Goal: Task Accomplishment & Management: Complete application form

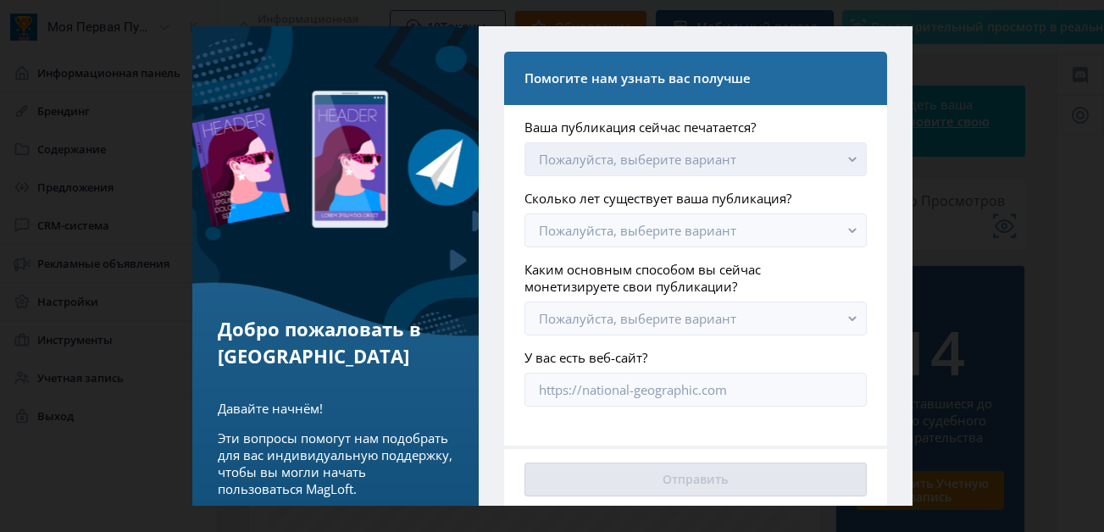
click at [843, 157] on rect "button" at bounding box center [852, 159] width 19 height 19
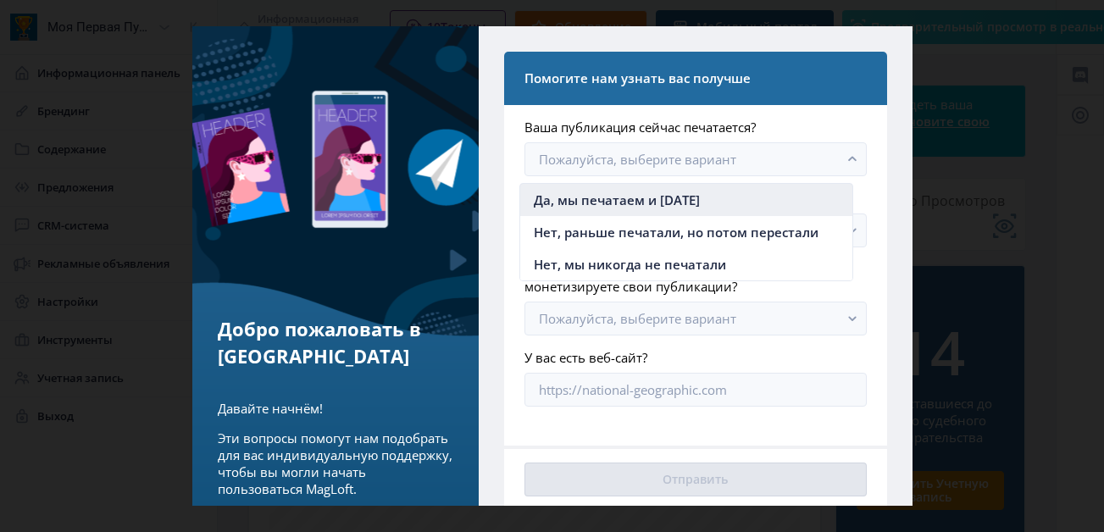
click at [766, 202] on nb-option "Да, мы печатаем и [DATE]" at bounding box center [686, 200] width 333 height 32
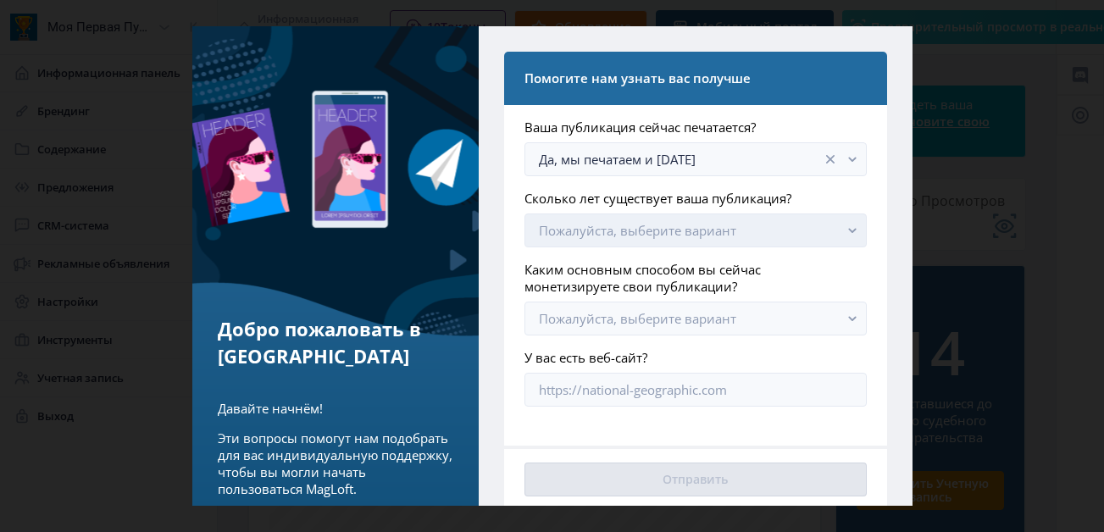
click at [843, 230] on rect "button" at bounding box center [852, 230] width 19 height 19
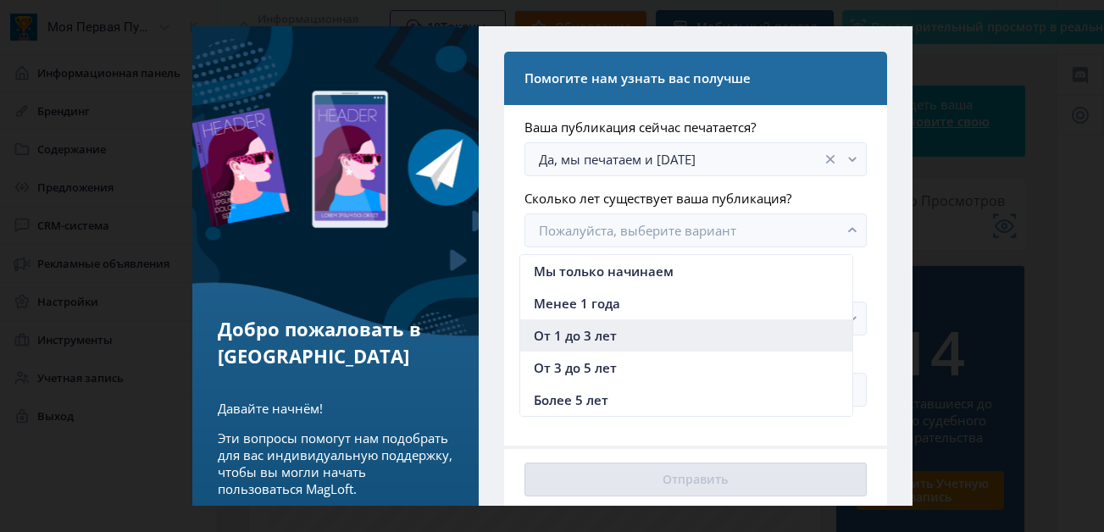
click at [586, 338] on span "От 1 до 3 лет" at bounding box center [575, 335] width 83 height 20
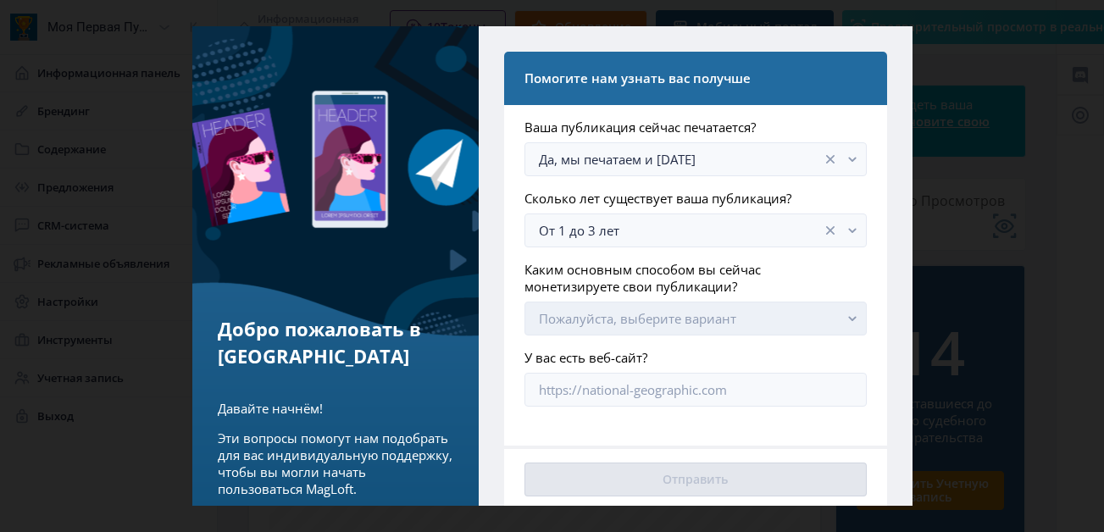
click at [843, 317] on rect "button" at bounding box center [852, 318] width 19 height 19
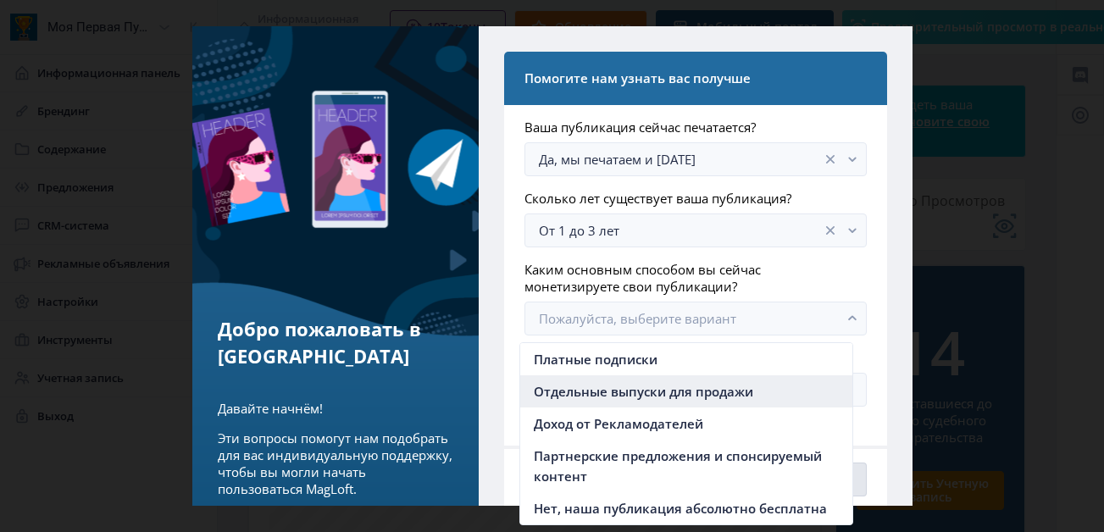
click at [656, 392] on span "Отдельные выпуски для продажи" at bounding box center [643, 391] width 219 height 20
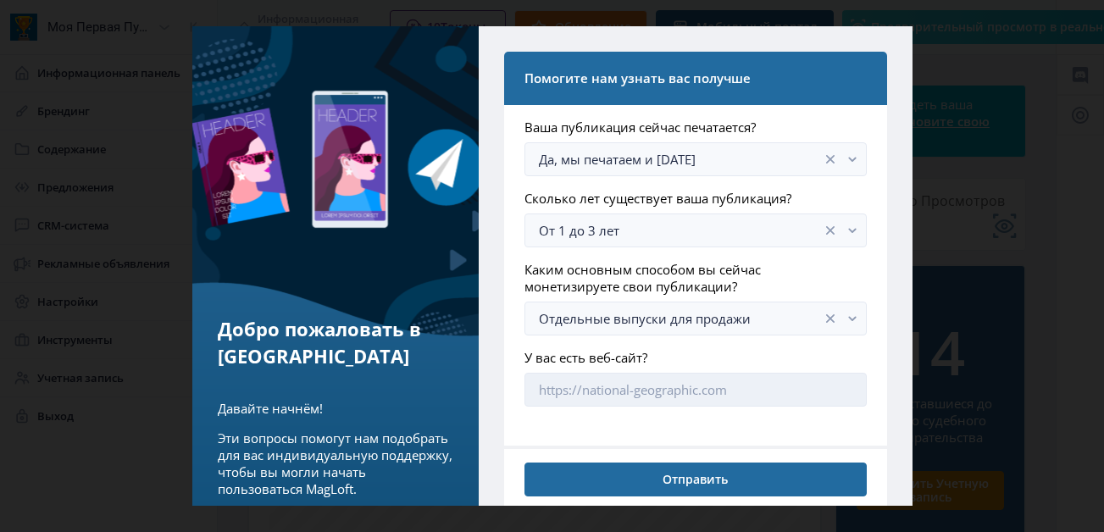
click at [693, 396] on input "У вас есть веб-сайт?" at bounding box center [694, 390] width 341 height 34
paste input "[URL][DOMAIN_NAME]"
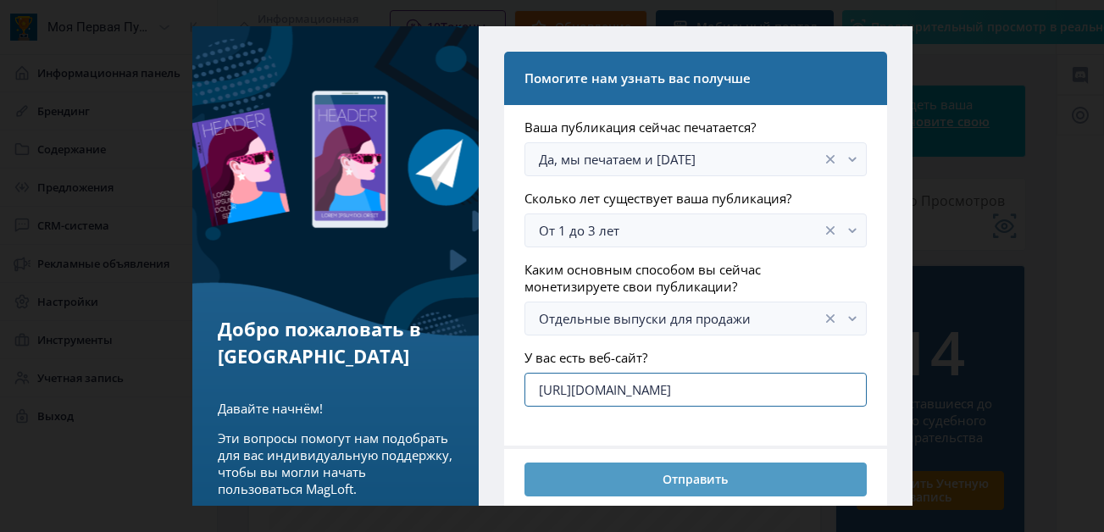
type input "[URL][DOMAIN_NAME]"
click at [686, 478] on button "Отправить" at bounding box center [694, 479] width 341 height 34
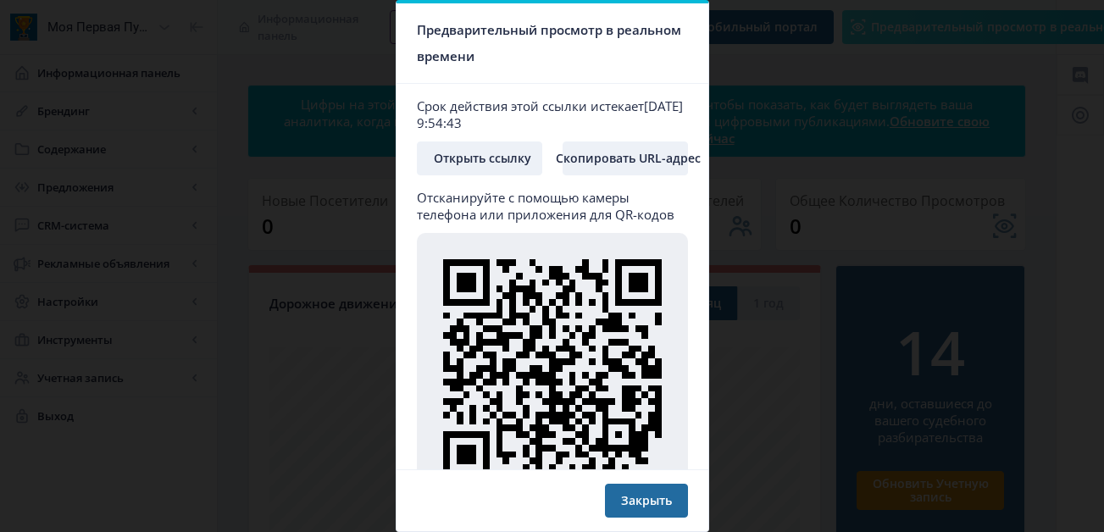
click at [747, 67] on div at bounding box center [552, 266] width 1104 height 532
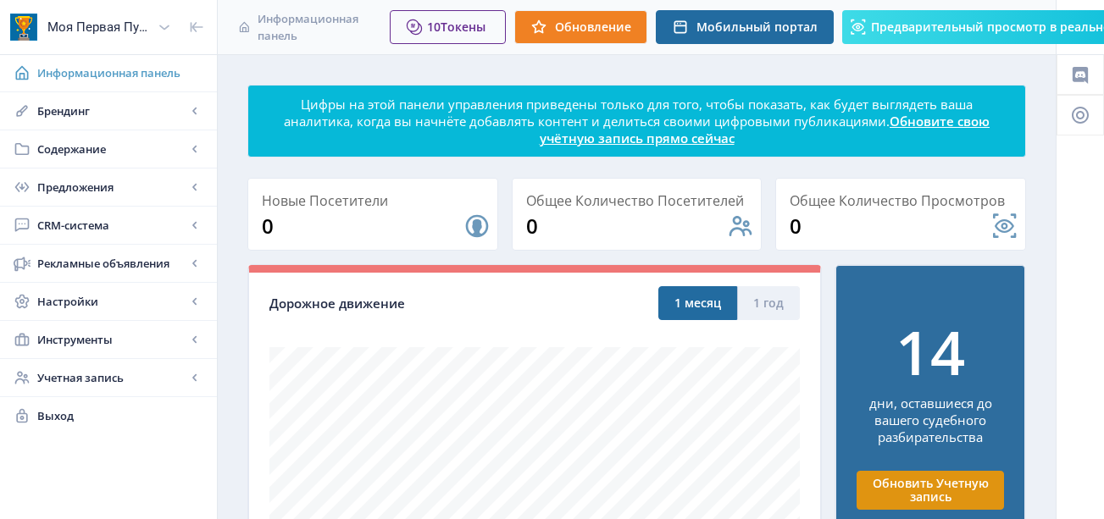
click at [128, 69] on span "Информационная панель" at bounding box center [120, 72] width 166 height 17
click at [194, 110] on icon at bounding box center [194, 111] width 4 height 7
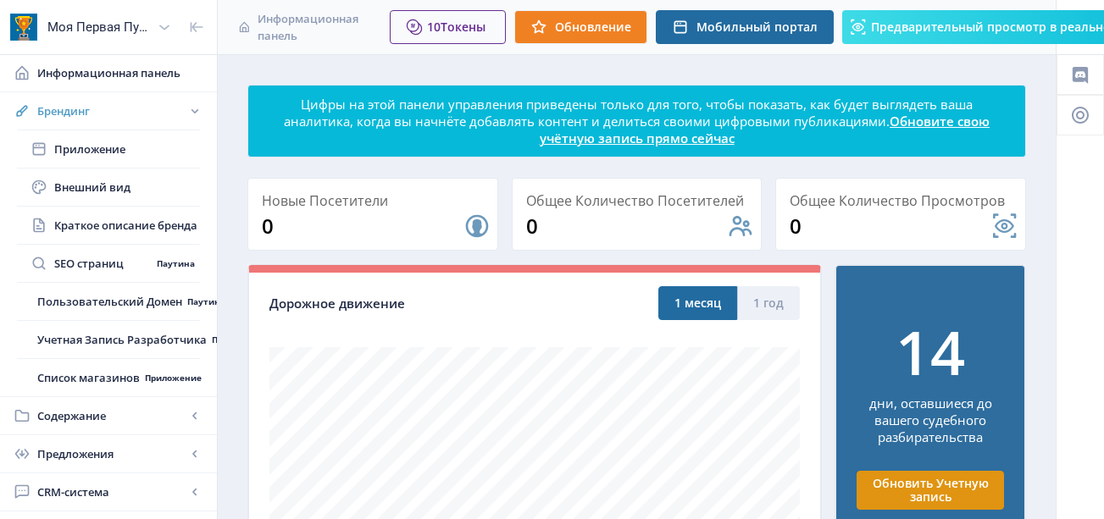
click at [192, 111] on icon at bounding box center [194, 111] width 7 height 4
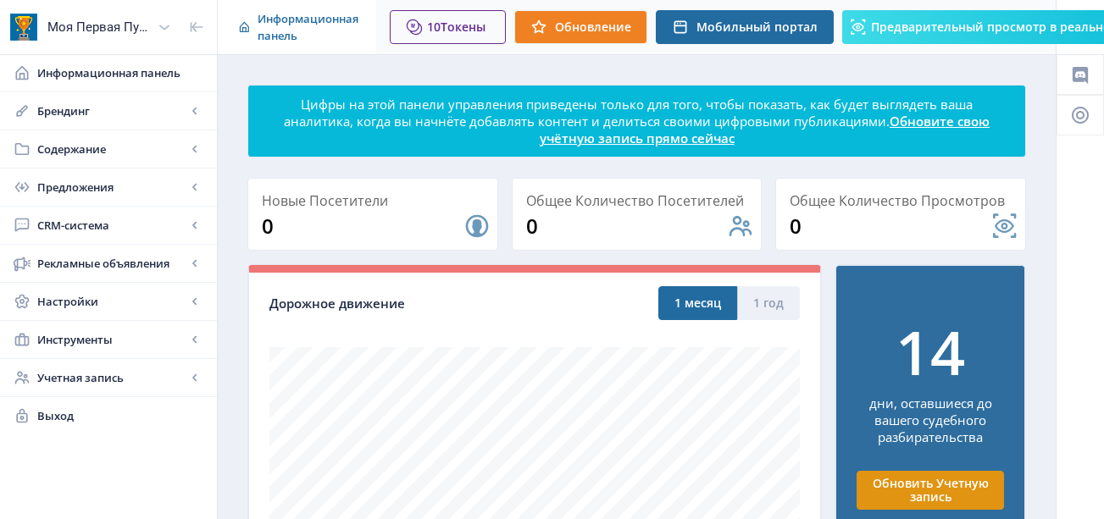
click at [290, 30] on span "Информационная панель" at bounding box center [309, 27] width 105 height 34
click at [592, 28] on span "Обновление" at bounding box center [593, 27] width 76 height 14
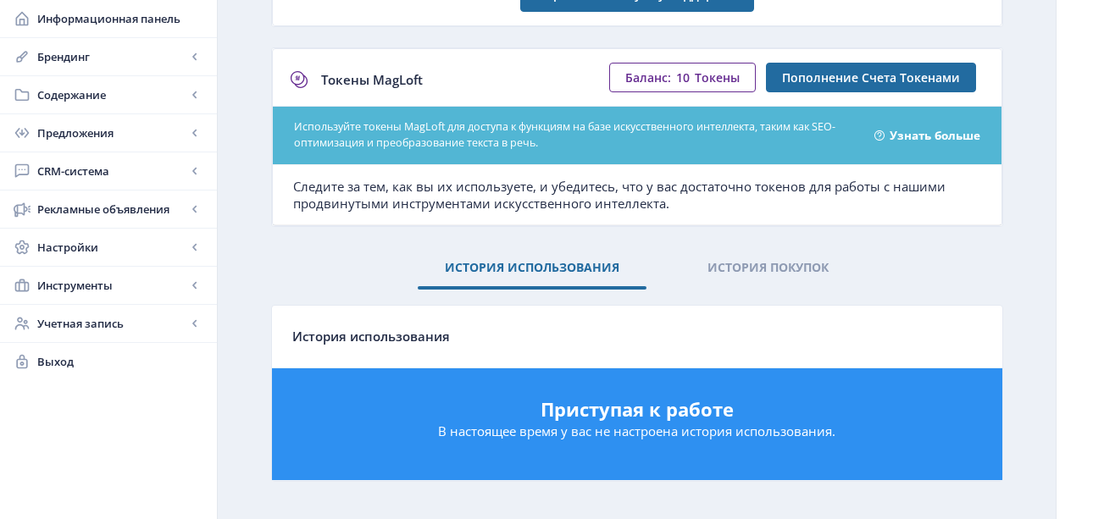
scroll to position [398, 0]
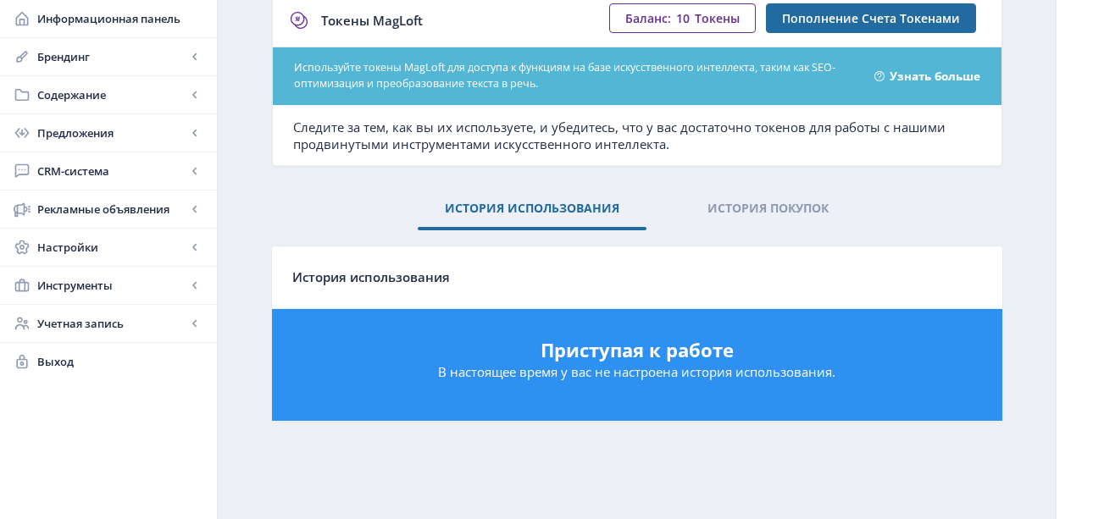
click at [641, 343] on h5 "Приступая к работе" at bounding box center [637, 349] width 696 height 27
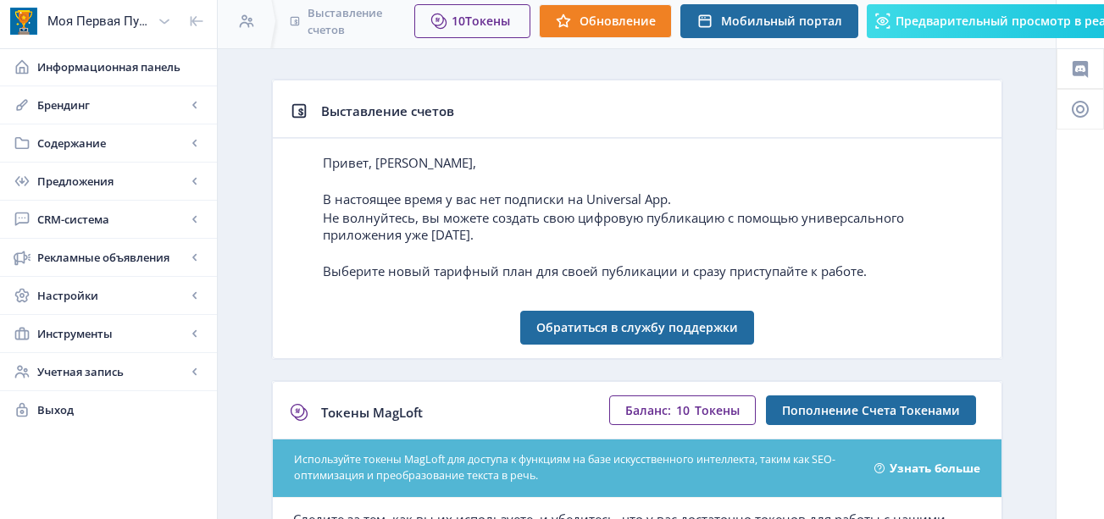
scroll to position [0, 0]
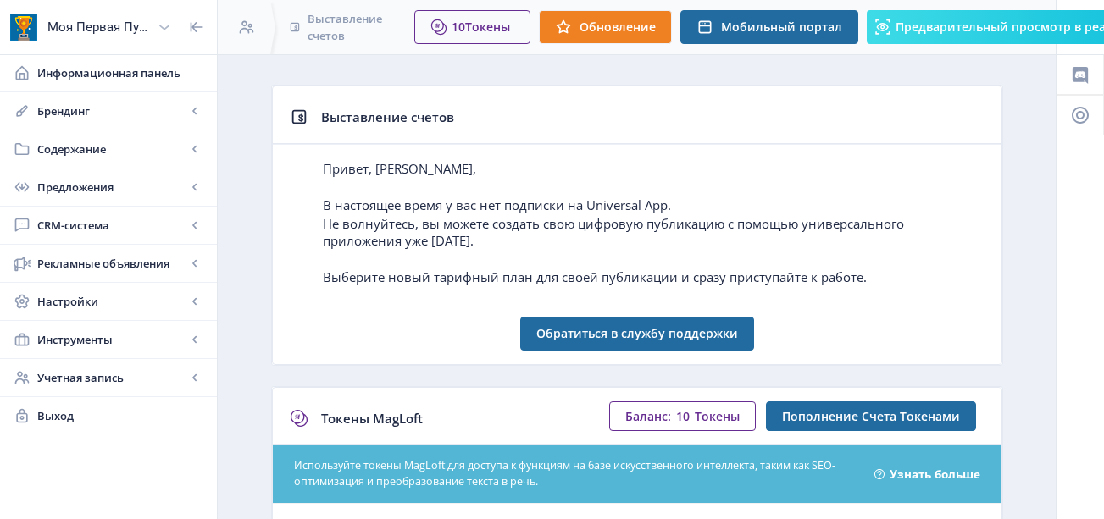
click at [72, 27] on div "Моя Первая Публикация" at bounding box center [98, 26] width 103 height 37
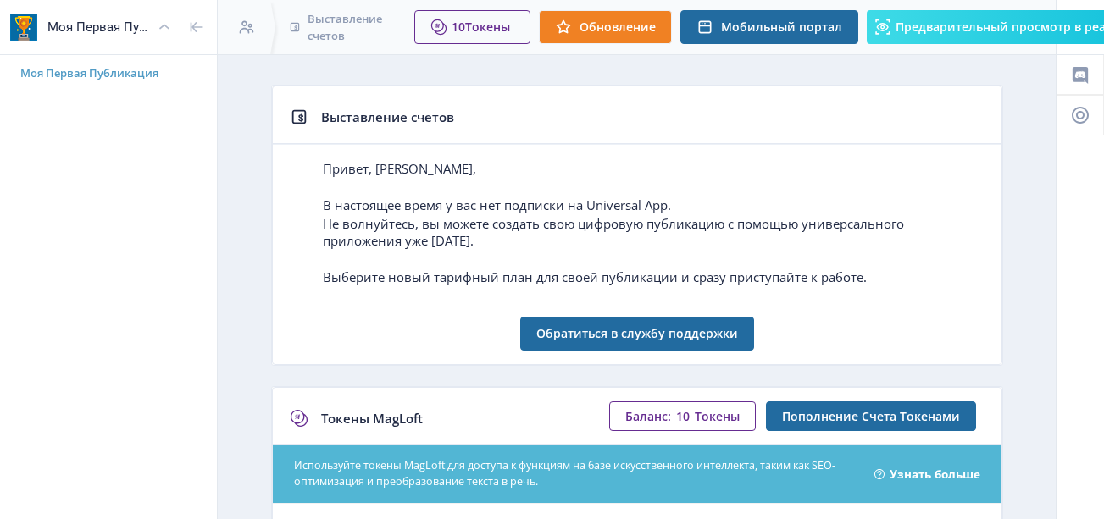
click at [130, 77] on span "Моя Первая Публикация" at bounding box center [115, 72] width 190 height 17
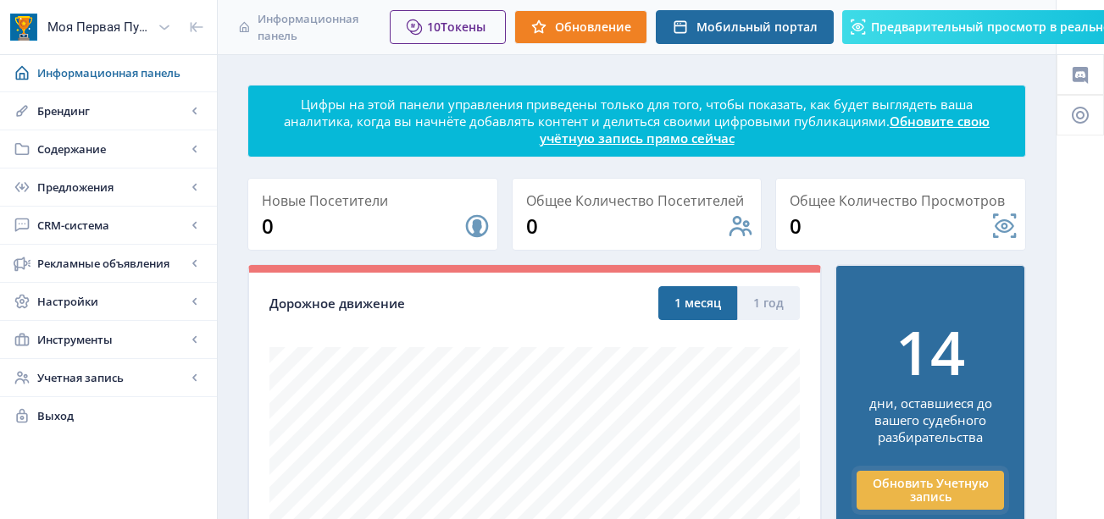
click at [919, 492] on button "Обновить Учетную запись" at bounding box center [929, 490] width 147 height 39
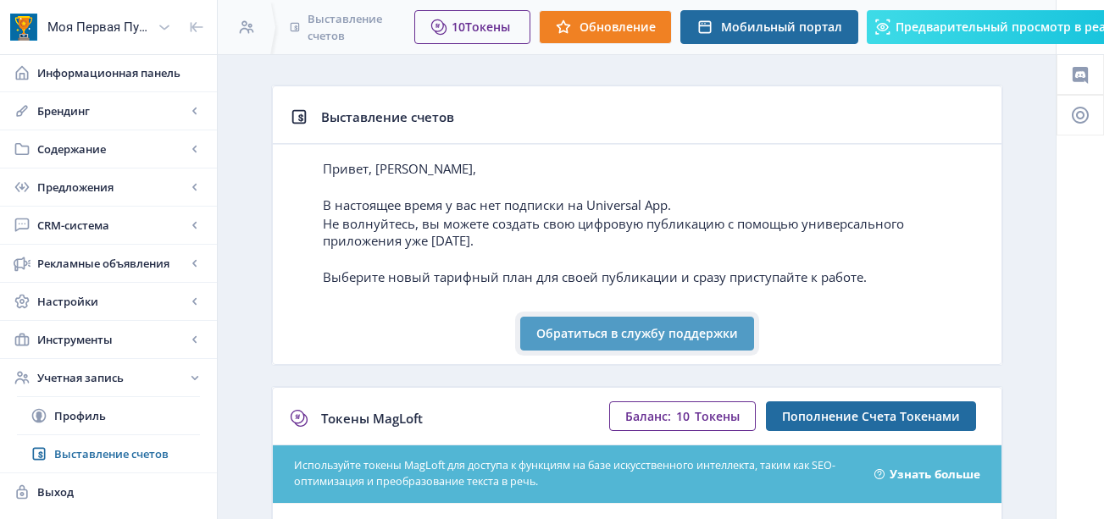
click at [607, 332] on button "Обратиться в службу поддержки" at bounding box center [637, 334] width 234 height 34
